Goal: Task Accomplishment & Management: Use online tool/utility

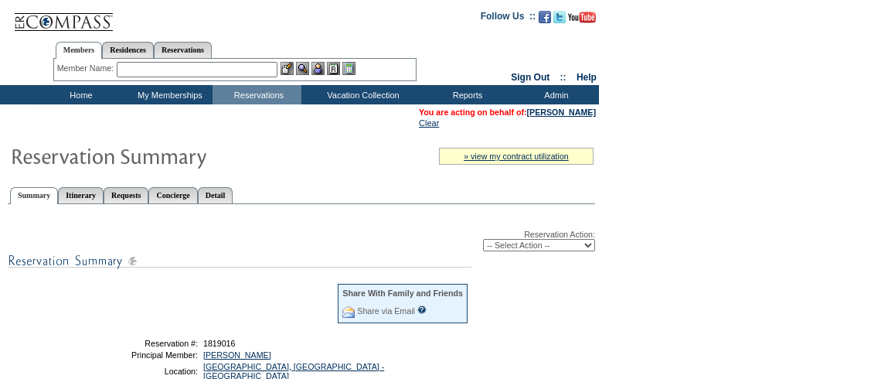
click at [517, 244] on select "-- Select Action -- Modify Reservation Dates Modify Reservation Cost Modify Occ…" at bounding box center [539, 245] width 112 height 12
select select "ConfirmRes"
click at [483, 242] on select "-- Select Action -- Modify Reservation Dates Modify Reservation Cost Modify Occ…" at bounding box center [539, 245] width 112 height 12
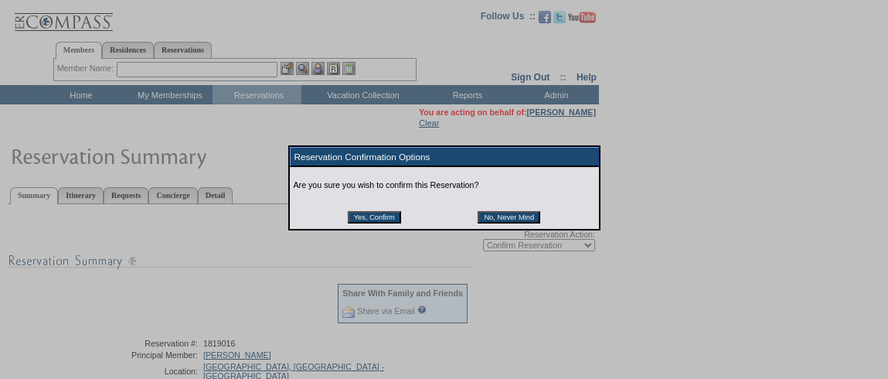
click at [397, 219] on input "Yes, Confirm" at bounding box center [374, 217] width 53 height 12
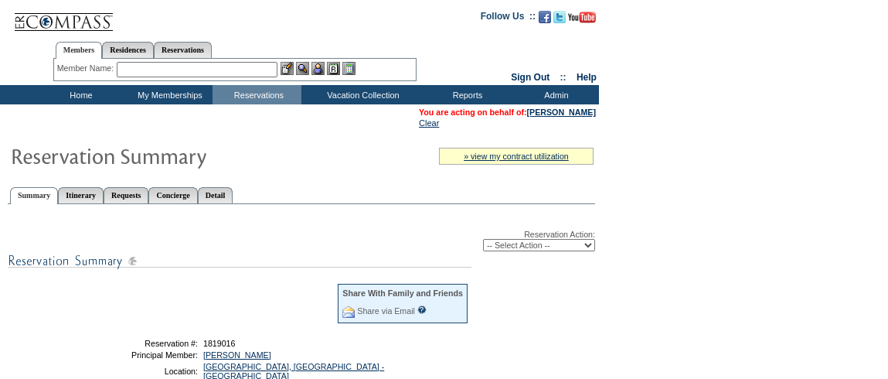
scroll to position [101, 0]
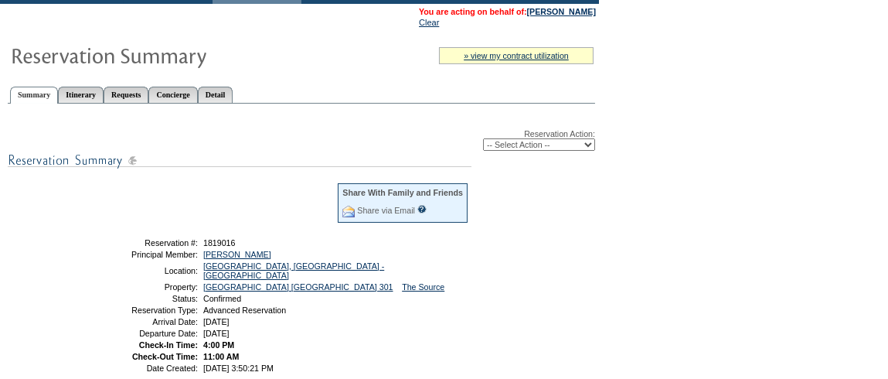
click at [580, 148] on select "-- Select Action -- Modify Reservation Dates Modify Reservation Cost Modify Occ…" at bounding box center [539, 144] width 112 height 12
click at [654, 160] on form "Follow Us ::" at bounding box center [444, 285] width 888 height 772
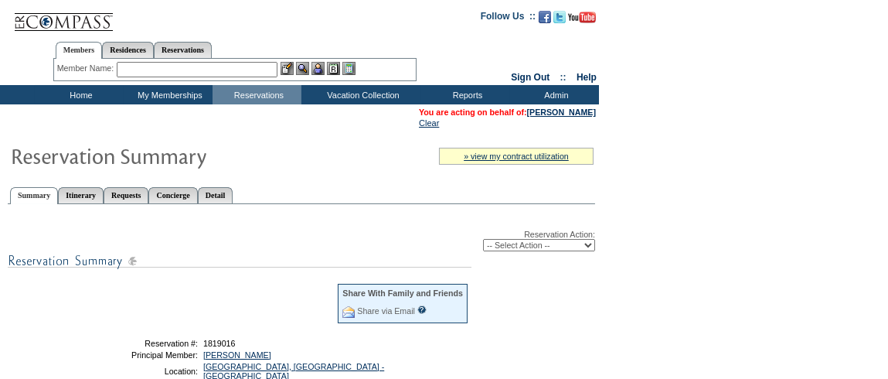
click at [199, 69] on input "text" at bounding box center [197, 69] width 161 height 15
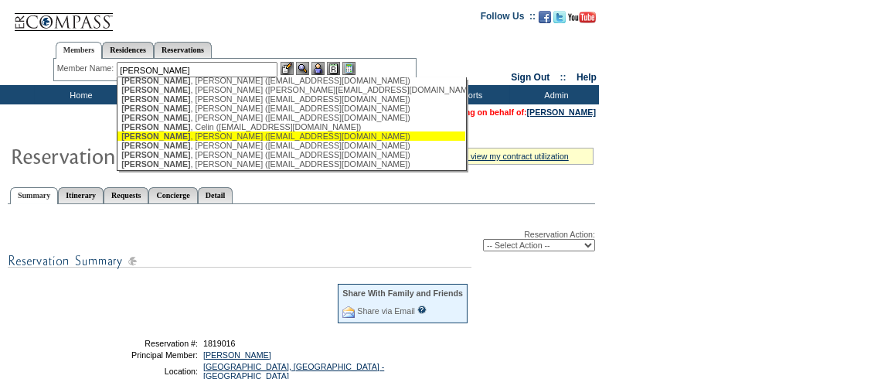
scroll to position [30, 0]
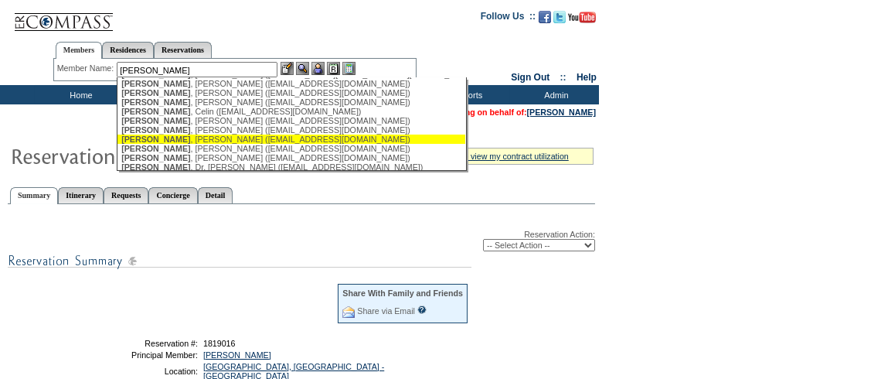
click at [413, 144] on div "Miller , Dan (dmiller@rangetree.com)" at bounding box center [291, 139] width 340 height 9
type input "Miller, Dan (dmiller@rangetree.com)"
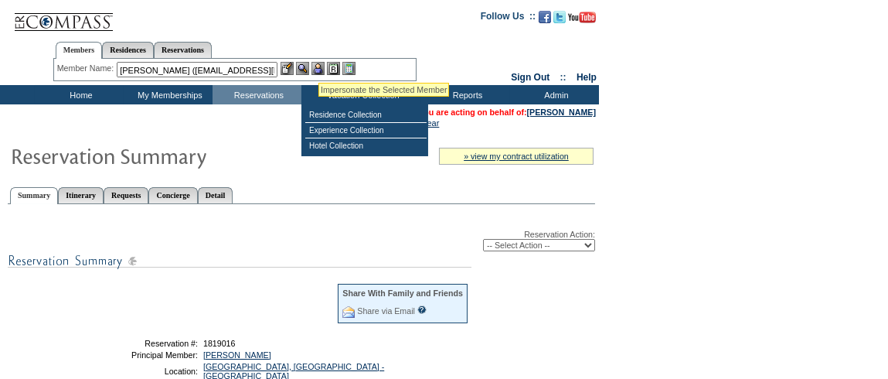
click at [319, 66] on img at bounding box center [318, 68] width 13 height 13
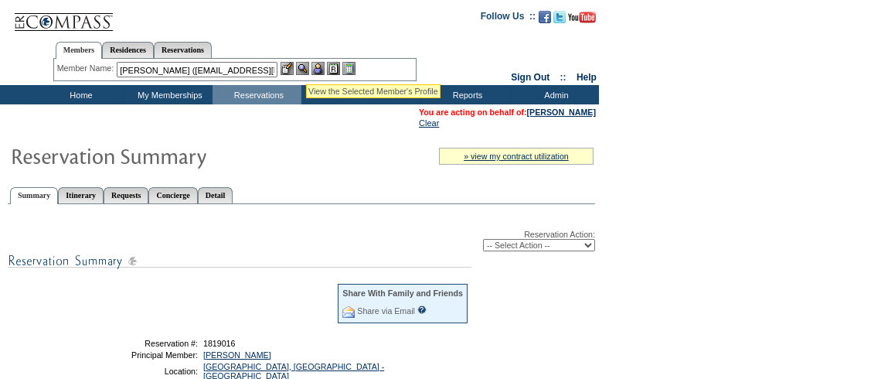
click at [304, 66] on img at bounding box center [302, 68] width 13 height 13
